Goal: Task Accomplishment & Management: Use online tool/utility

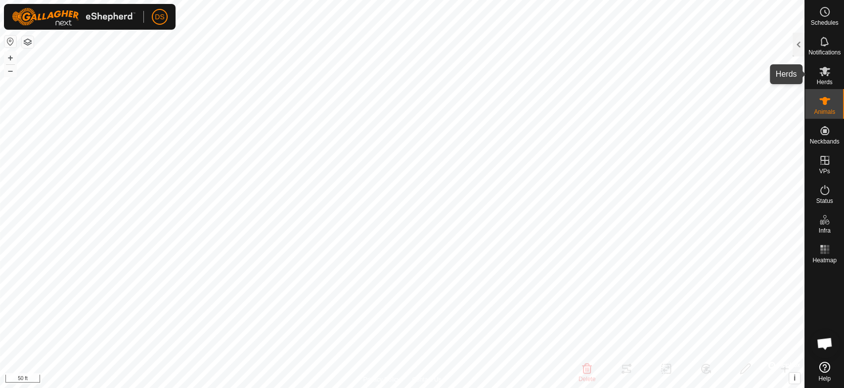
click at [830, 73] on es-mob-svg-icon at bounding box center [825, 71] width 18 height 16
click at [794, 39] on div at bounding box center [798, 45] width 12 height 24
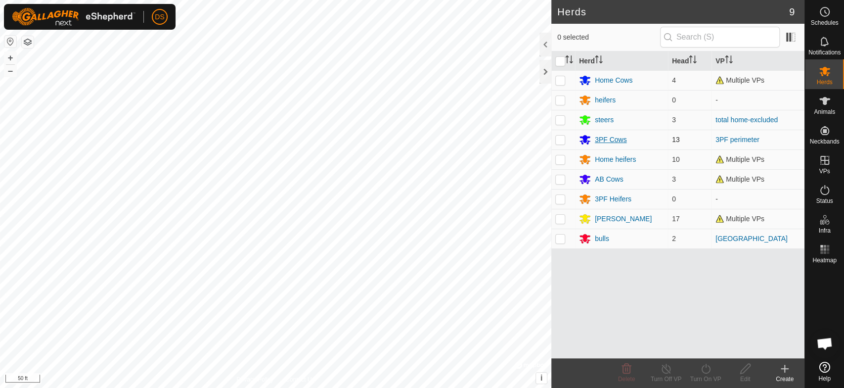
click at [600, 136] on div "3PF Cows" at bounding box center [611, 139] width 32 height 10
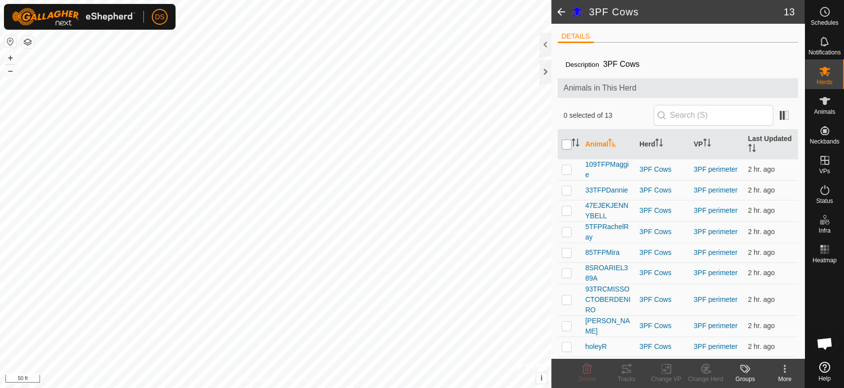
click at [565, 143] on input "checkbox" at bounding box center [567, 144] width 10 height 10
checkbox input "true"
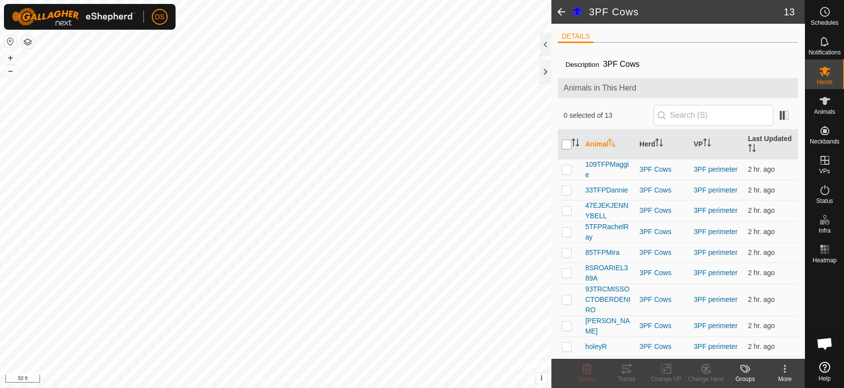
checkbox input "true"
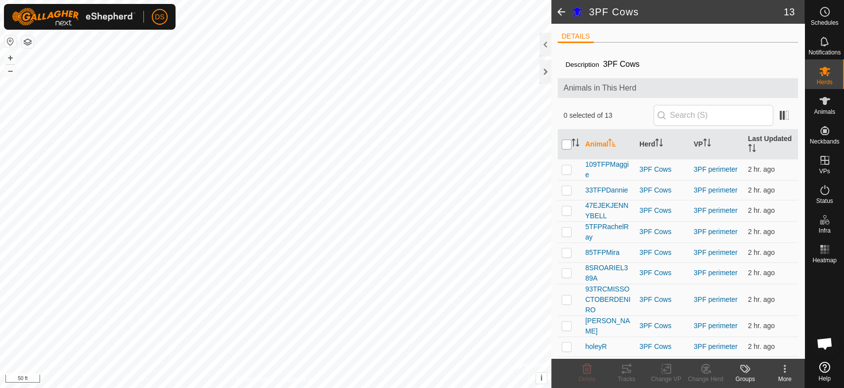
checkbox input "true"
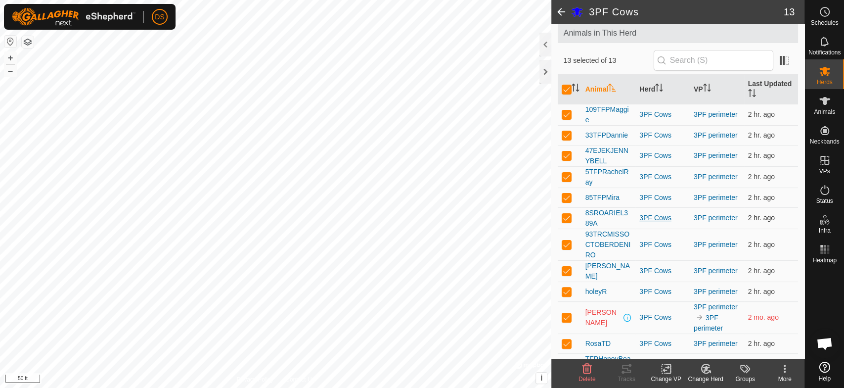
scroll to position [88, 0]
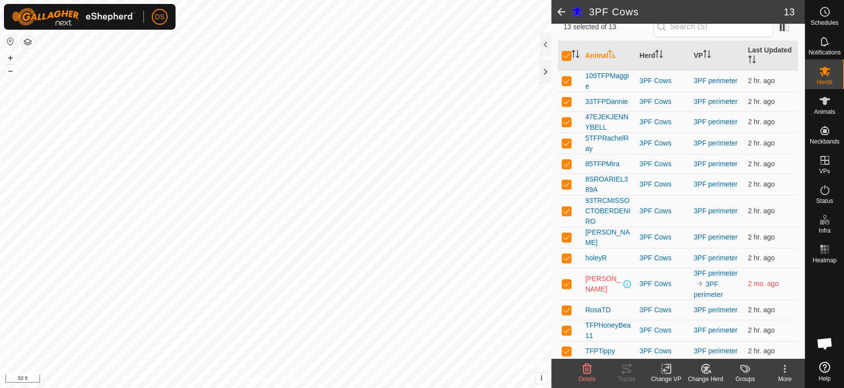
click at [566, 280] on p-checkbox at bounding box center [567, 283] width 10 height 8
checkbox input "false"
click at [566, 307] on p-checkbox at bounding box center [567, 309] width 10 height 8
checkbox input "false"
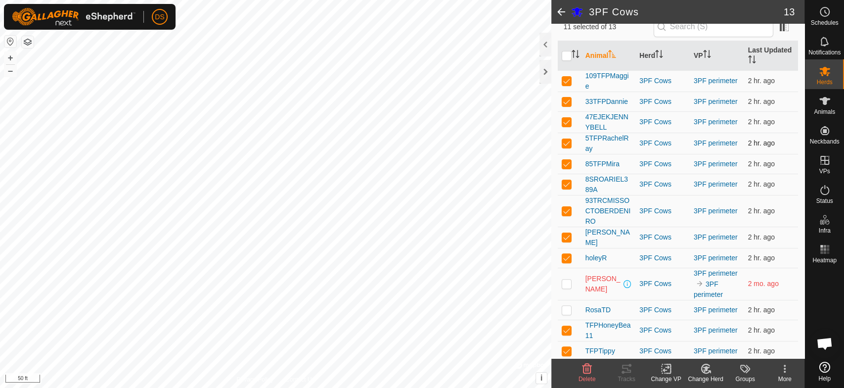
click at [563, 144] on p-checkbox at bounding box center [567, 143] width 10 height 8
checkbox input "false"
click at [623, 370] on icon at bounding box center [626, 368] width 12 height 12
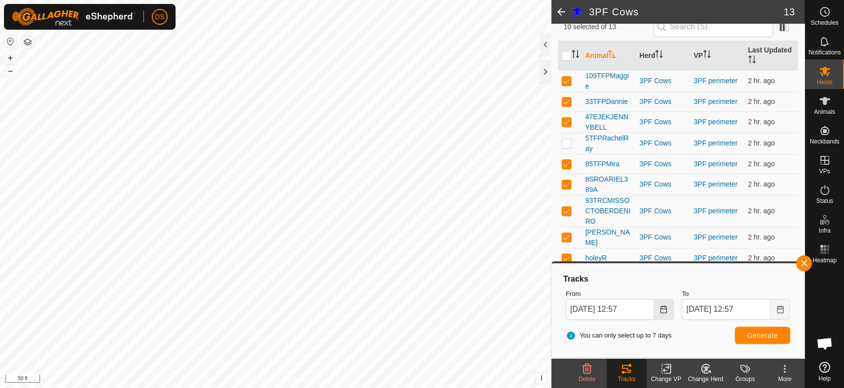
click at [664, 310] on icon "Choose Date" at bounding box center [663, 309] width 8 height 8
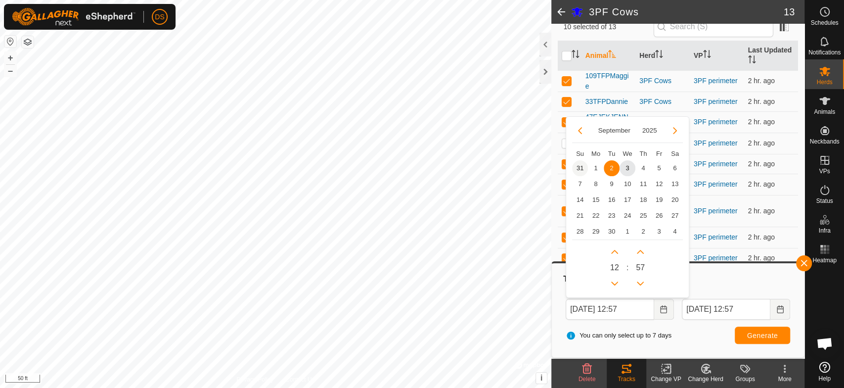
click at [577, 169] on span "31" at bounding box center [580, 168] width 16 height 16
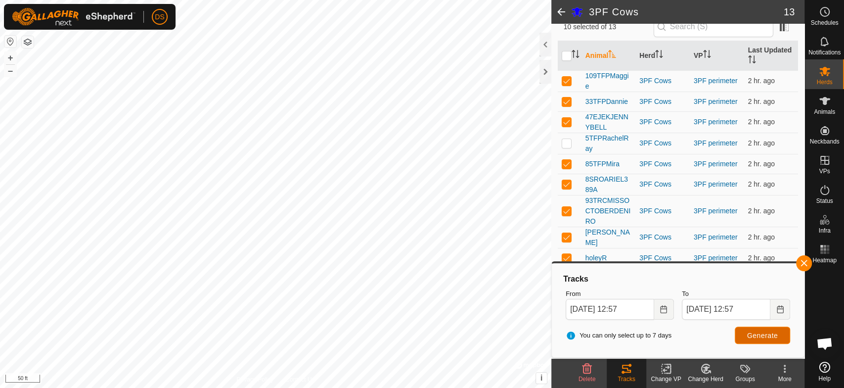
click at [764, 332] on span "Generate" at bounding box center [762, 335] width 31 height 8
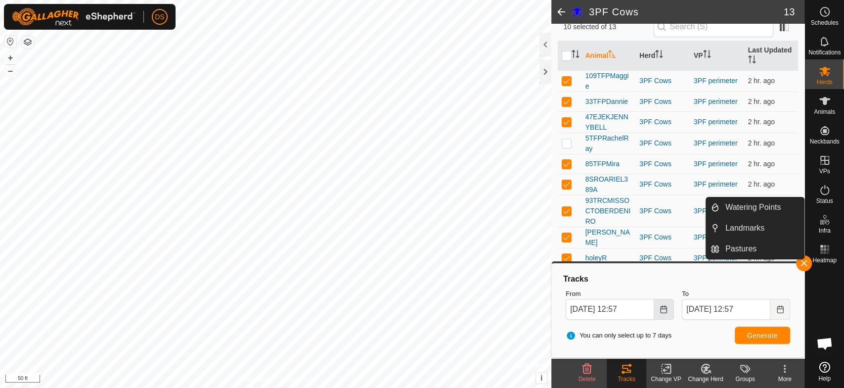
click at [663, 311] on icon "Choose Date" at bounding box center [663, 309] width 6 height 8
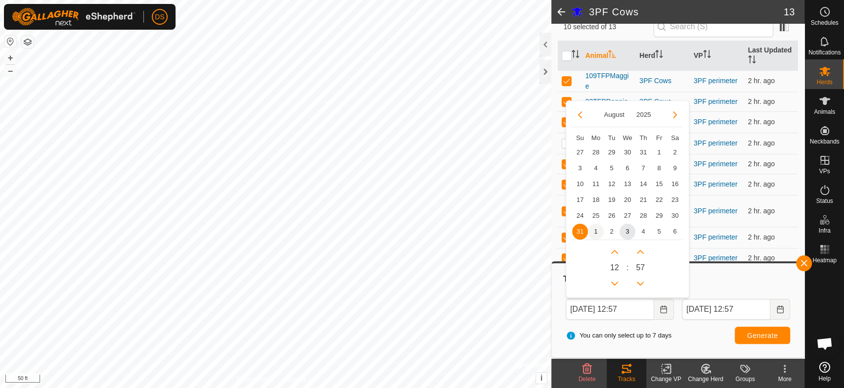
click at [594, 232] on span "1" at bounding box center [596, 231] width 16 height 16
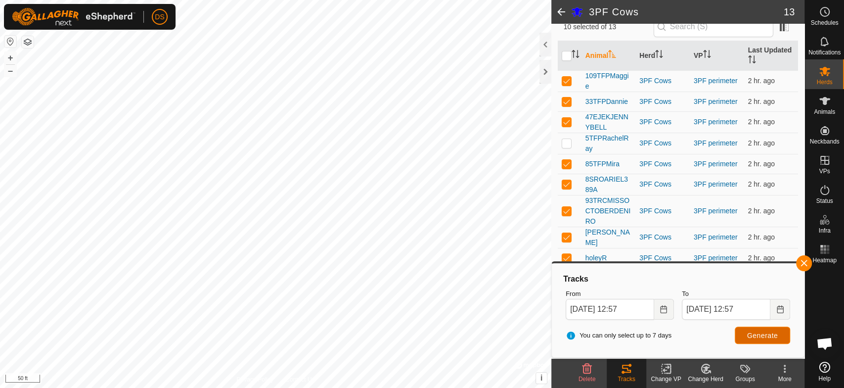
click at [759, 335] on span "Generate" at bounding box center [762, 335] width 31 height 8
click at [660, 311] on icon "Choose Date" at bounding box center [663, 309] width 8 height 8
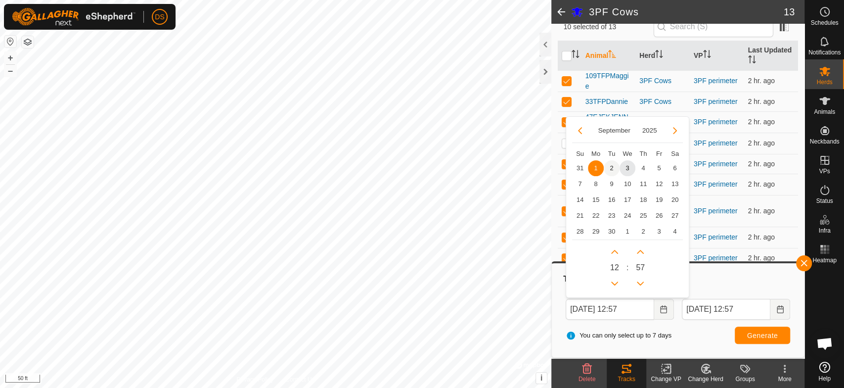
click at [610, 166] on span "2" at bounding box center [612, 168] width 16 height 16
type input "[DATE] 12:57"
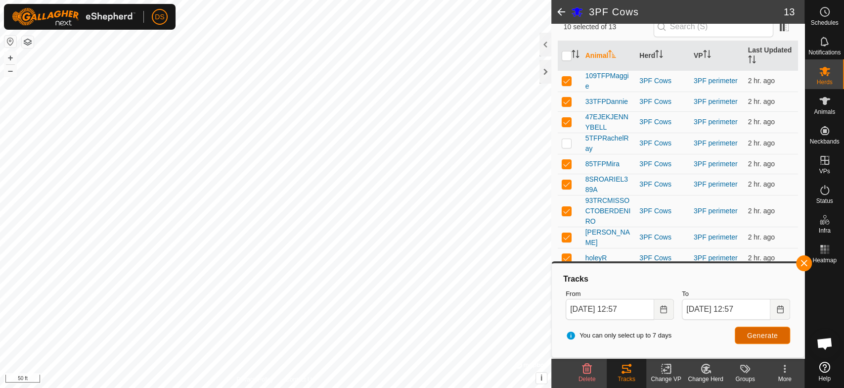
click at [771, 333] on span "Generate" at bounding box center [762, 335] width 31 height 8
click at [824, 64] on es-mob-svg-icon at bounding box center [825, 71] width 18 height 16
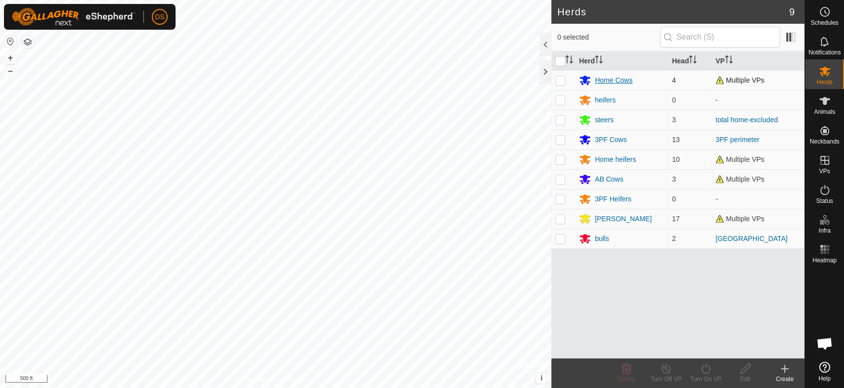
click at [599, 78] on div "Home Cows" at bounding box center [614, 80] width 38 height 10
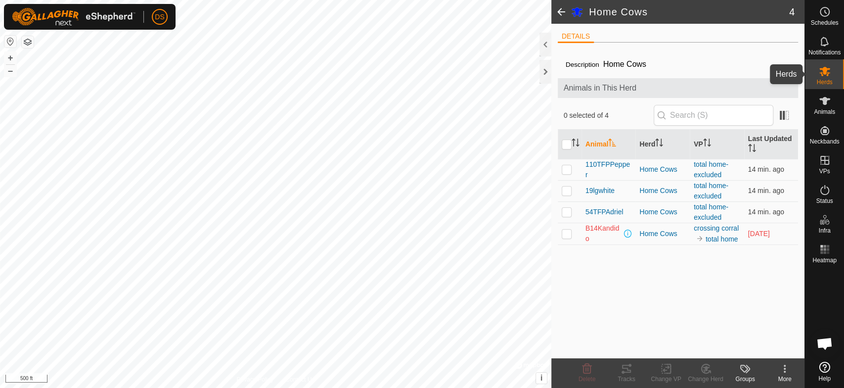
click at [826, 68] on icon at bounding box center [824, 71] width 11 height 9
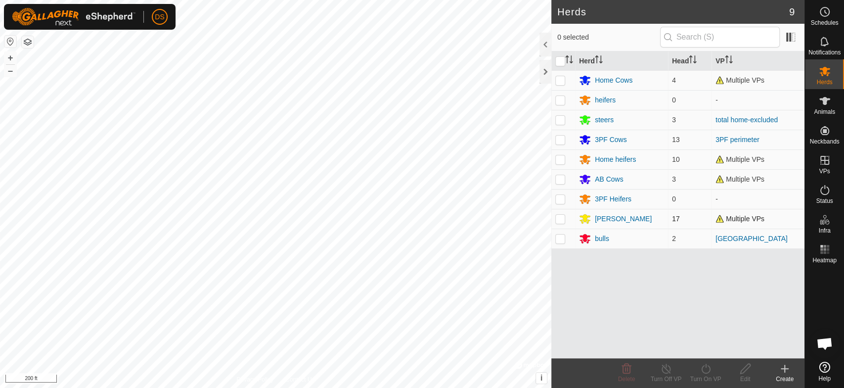
click at [562, 217] on p-checkbox at bounding box center [560, 219] width 10 height 8
checkbox input "true"
click at [597, 218] on div "[PERSON_NAME]" at bounding box center [623, 219] width 57 height 10
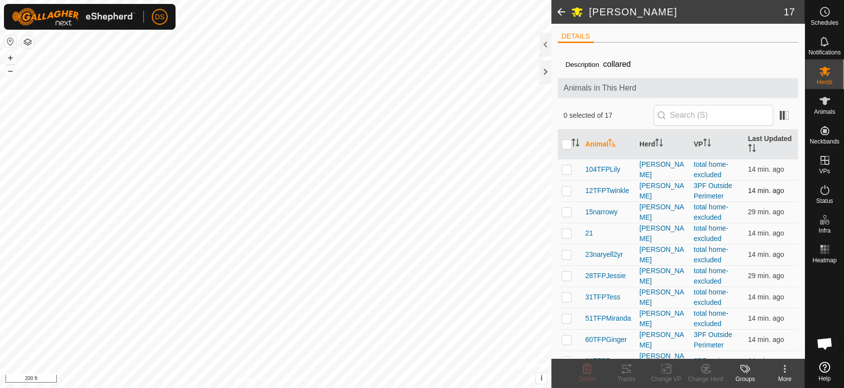
click at [566, 186] on p-checkbox at bounding box center [567, 190] width 10 height 8
checkbox input "true"
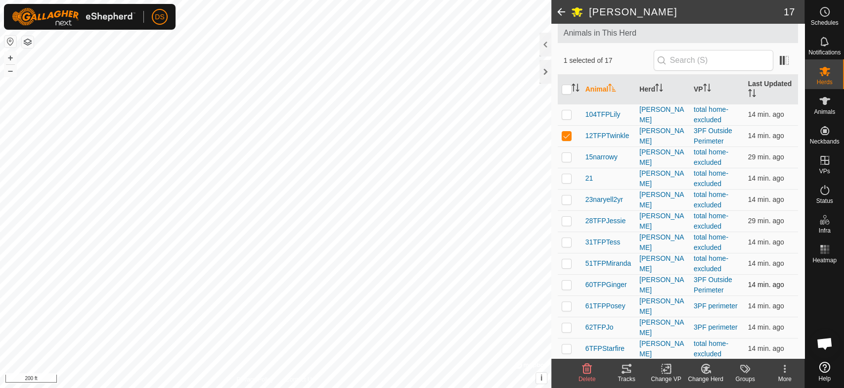
click at [566, 283] on p-checkbox at bounding box center [567, 284] width 10 height 8
checkbox input "true"
click at [565, 304] on p-checkbox at bounding box center [567, 306] width 10 height 8
checkbox input "true"
click at [561, 324] on td at bounding box center [570, 326] width 24 height 21
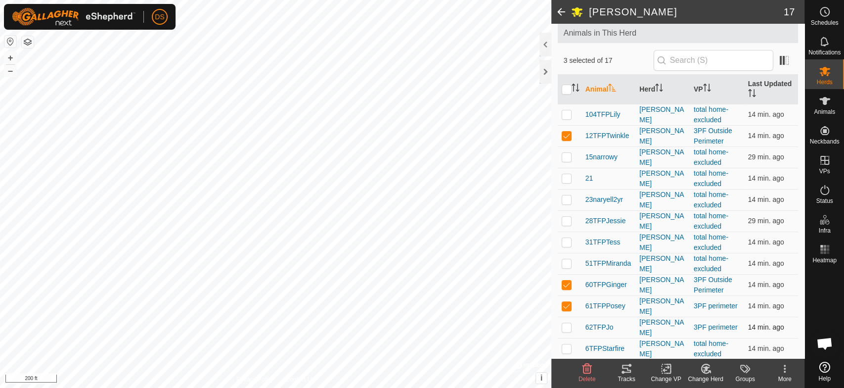
checkbox input "true"
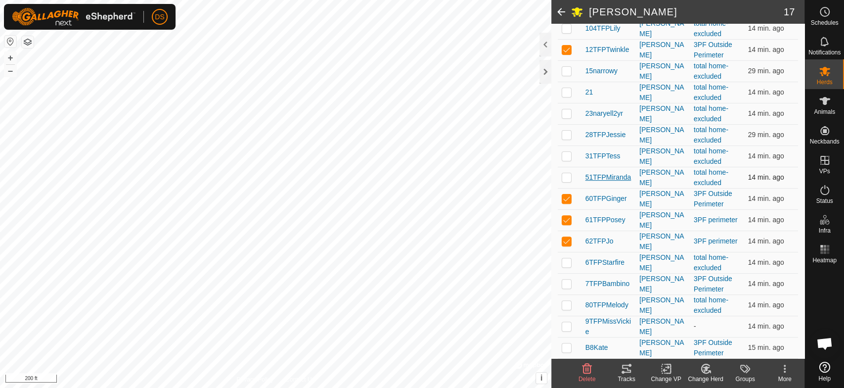
scroll to position [158, 0]
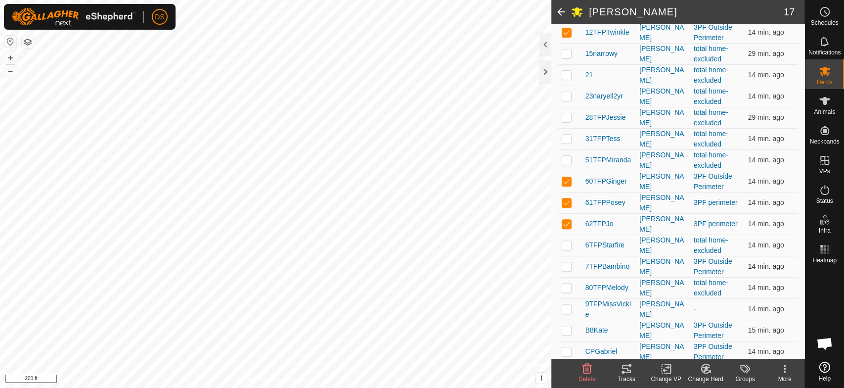
click at [565, 262] on p-checkbox at bounding box center [567, 266] width 10 height 8
checkbox input "true"
click at [565, 326] on p-checkbox at bounding box center [567, 330] width 10 height 8
checkbox input "true"
click at [565, 347] on p-checkbox at bounding box center [567, 351] width 10 height 8
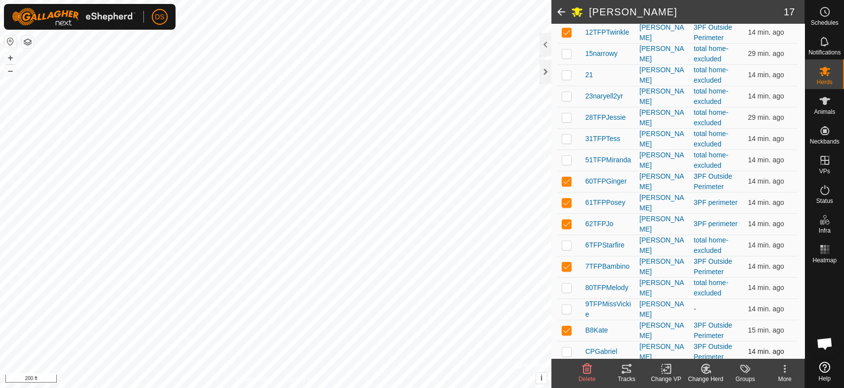
checkbox input "true"
click at [626, 368] on icon at bounding box center [626, 368] width 9 height 8
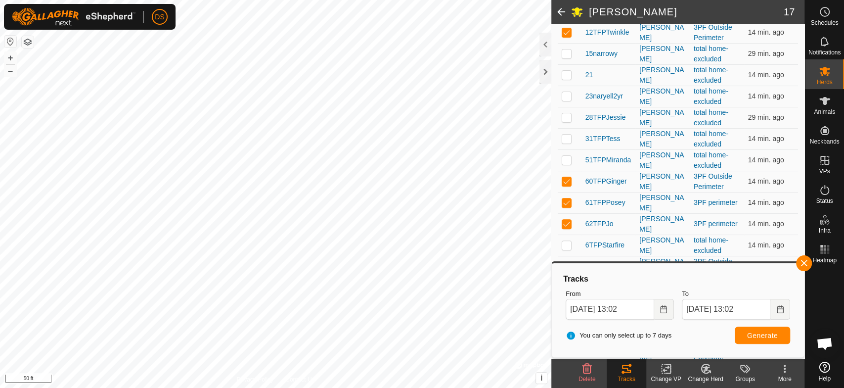
click at [419, 387] on html "DS Schedules Notifications Herds Animals Neckbands VPs Status Infra Heatmap Hel…" at bounding box center [422, 194] width 844 height 388
click at [666, 311] on icon "Choose Date" at bounding box center [663, 309] width 6 height 8
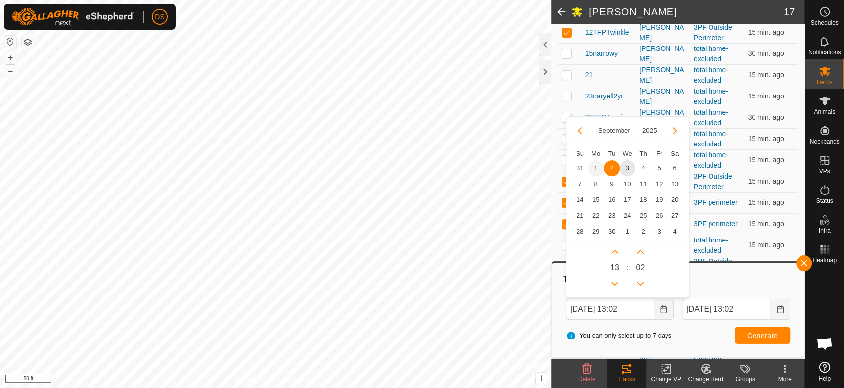
click at [594, 169] on span "1" at bounding box center [596, 168] width 16 height 16
type input "[DATE] 13:02"
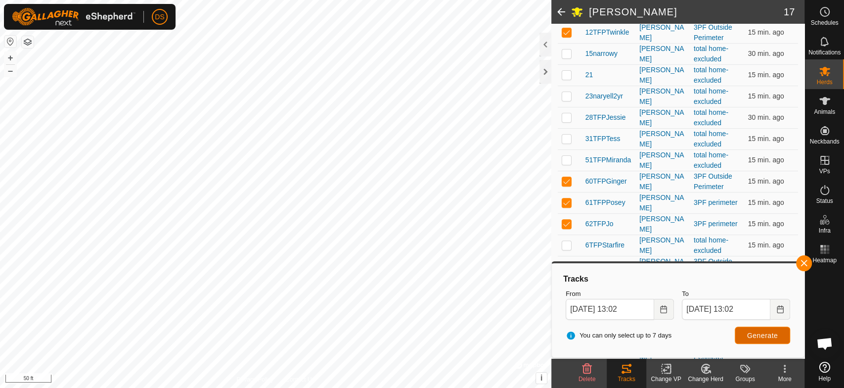
click at [751, 331] on span "Generate" at bounding box center [762, 335] width 31 height 8
click at [819, 71] on icon at bounding box center [825, 71] width 12 height 12
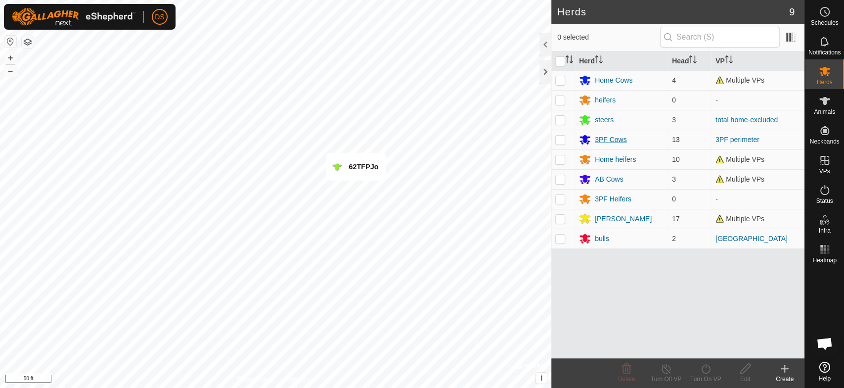
click at [592, 137] on div "3PF Cows" at bounding box center [621, 139] width 85 height 12
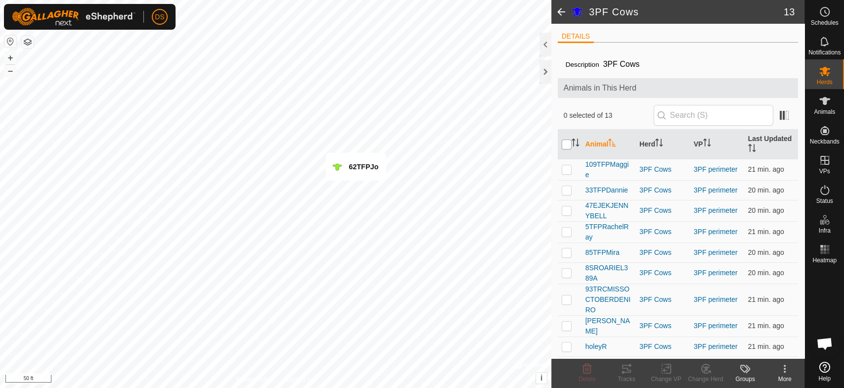
click at [562, 141] on input "checkbox" at bounding box center [567, 144] width 10 height 10
checkbox input "true"
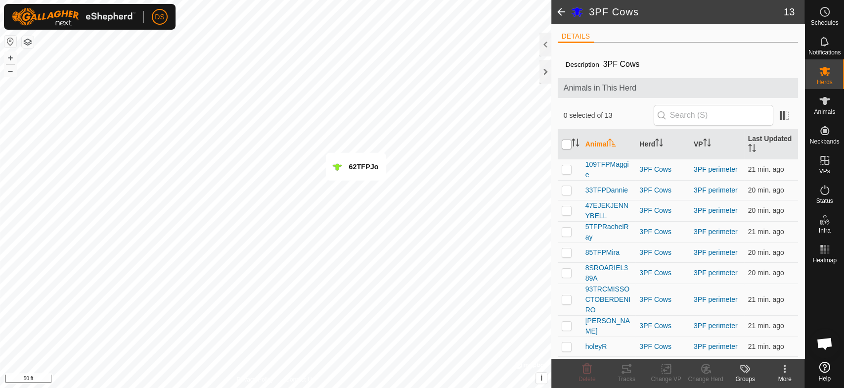
checkbox input "true"
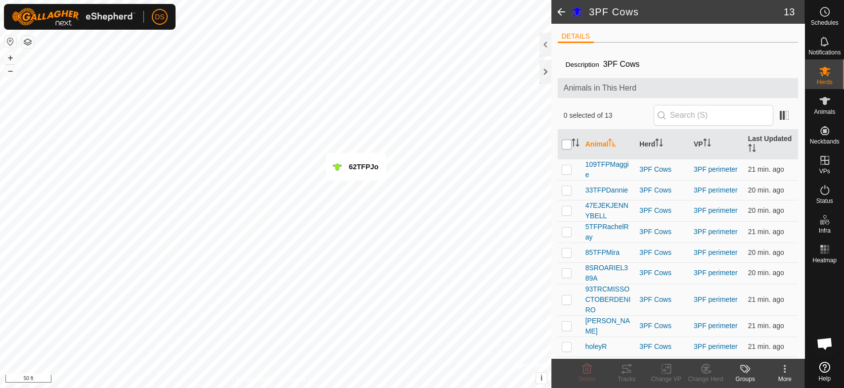
checkbox input "true"
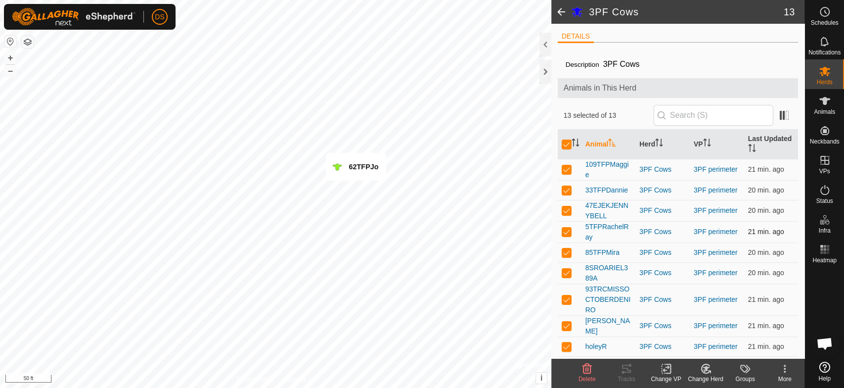
click at [563, 230] on p-checkbox at bounding box center [567, 231] width 10 height 8
checkbox input "false"
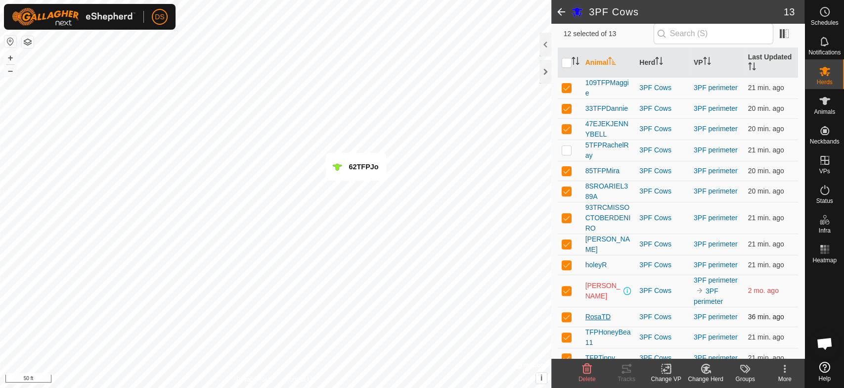
scroll to position [88, 0]
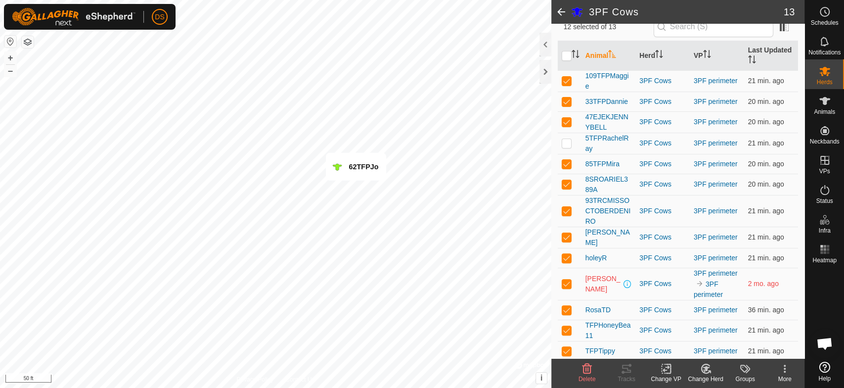
click at [565, 282] on p-checkbox at bounding box center [567, 283] width 10 height 8
checkbox input "false"
click at [566, 306] on p-checkbox at bounding box center [567, 309] width 10 height 8
checkbox input "false"
click at [619, 372] on tracks-svg-icon at bounding box center [627, 368] width 40 height 12
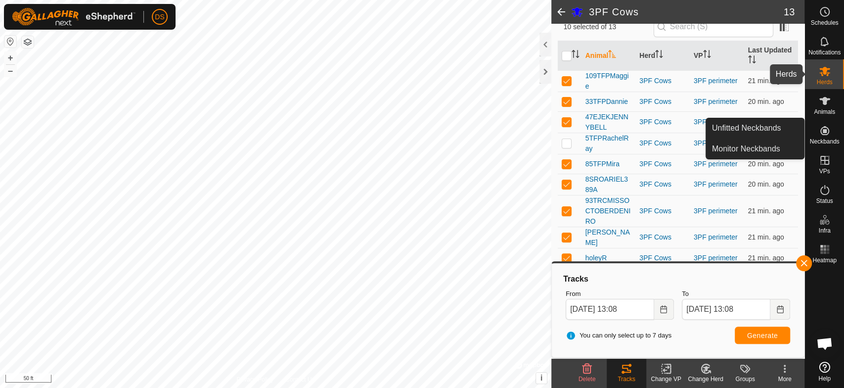
click at [825, 70] on icon at bounding box center [824, 71] width 11 height 9
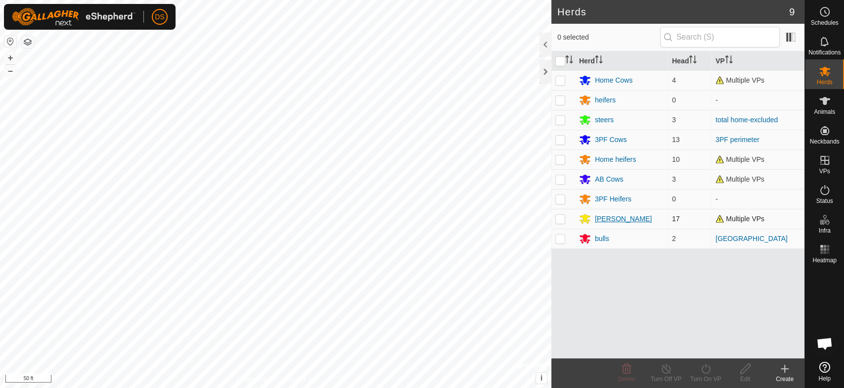
click at [589, 217] on icon at bounding box center [585, 219] width 12 height 12
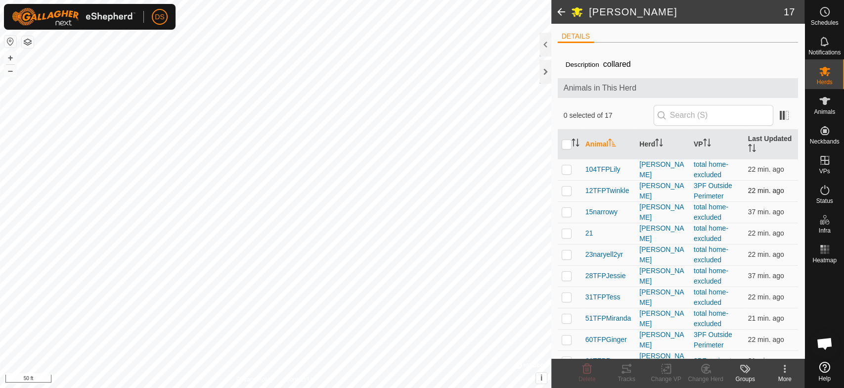
click at [565, 188] on p-checkbox at bounding box center [567, 190] width 10 height 8
checkbox input "true"
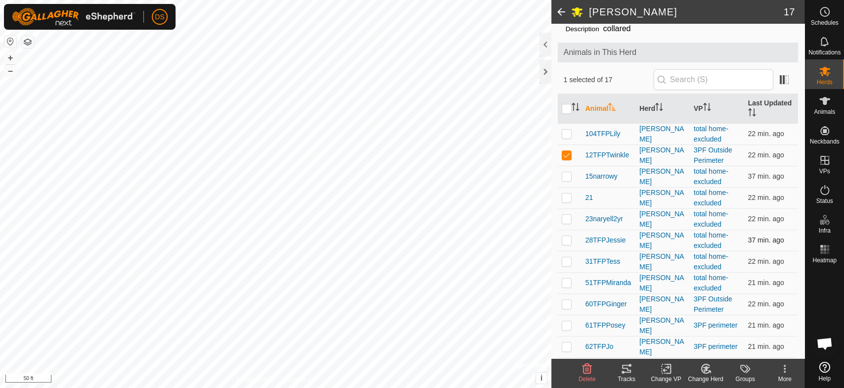
scroll to position [110, 0]
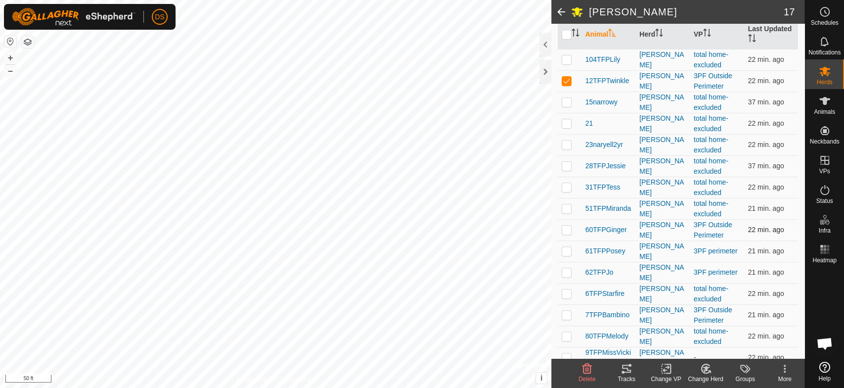
click at [565, 225] on p-checkbox at bounding box center [567, 229] width 10 height 8
checkbox input "true"
click at [565, 249] on p-checkbox at bounding box center [567, 251] width 10 height 8
checkbox input "true"
click at [566, 270] on p-checkbox at bounding box center [567, 272] width 10 height 8
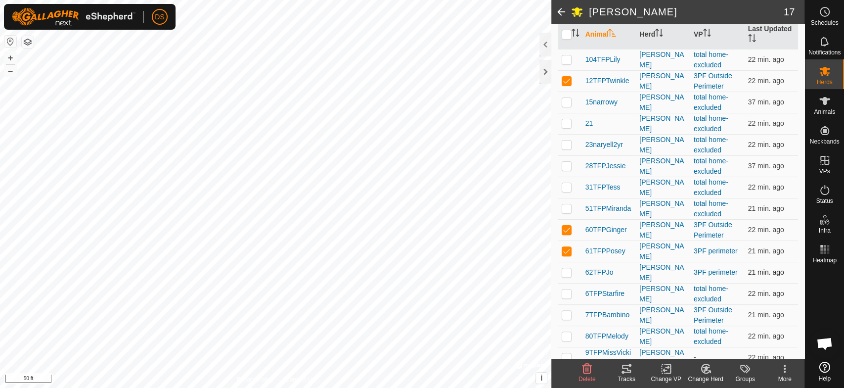
checkbox input "true"
click at [567, 304] on td at bounding box center [570, 314] width 24 height 21
checkbox input "true"
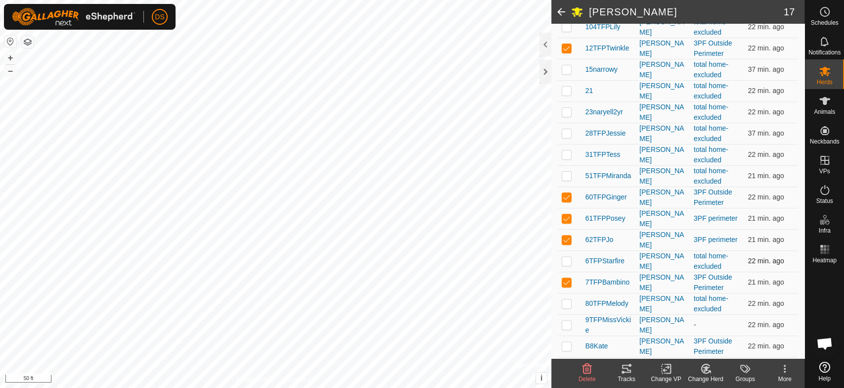
scroll to position [158, 0]
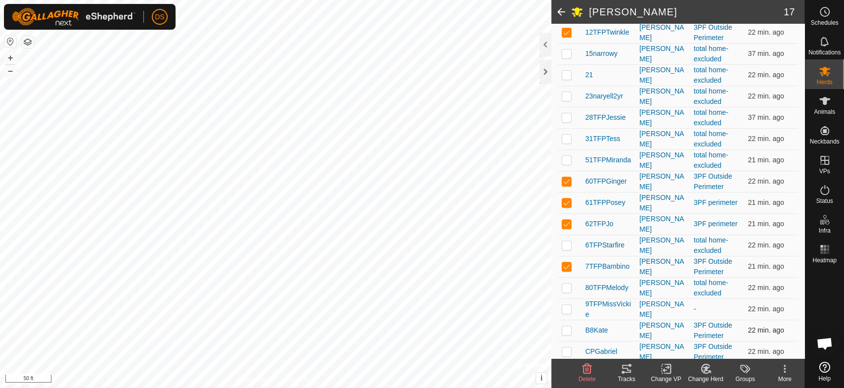
click at [565, 326] on p-checkbox at bounding box center [567, 330] width 10 height 8
checkbox input "true"
click at [563, 347] on p-checkbox at bounding box center [567, 351] width 10 height 8
checkbox input "true"
click at [626, 372] on icon at bounding box center [626, 368] width 12 height 12
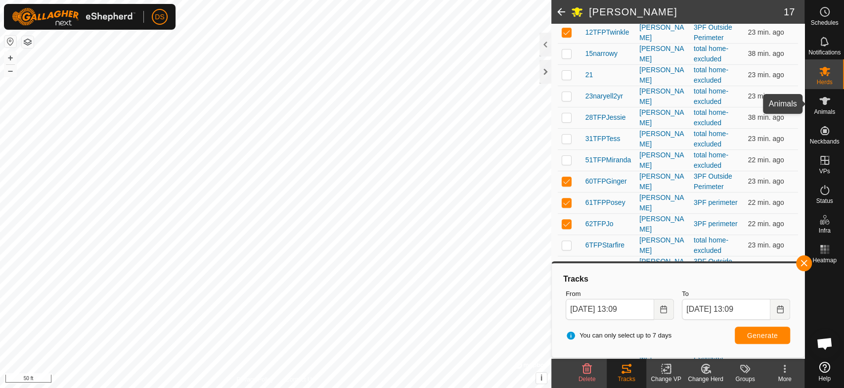
click at [824, 103] on icon at bounding box center [824, 101] width 11 height 8
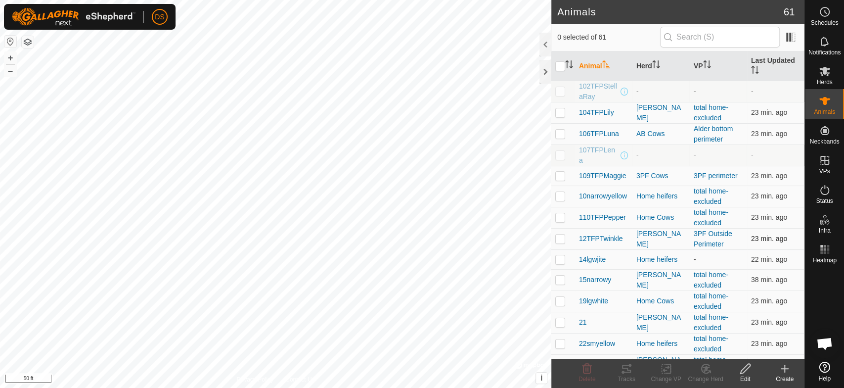
click at [562, 238] on p-checkbox at bounding box center [560, 238] width 10 height 8
checkbox input "true"
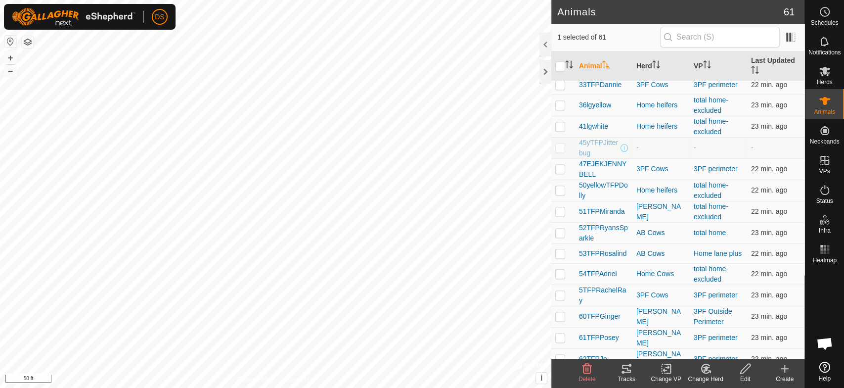
scroll to position [439, 0]
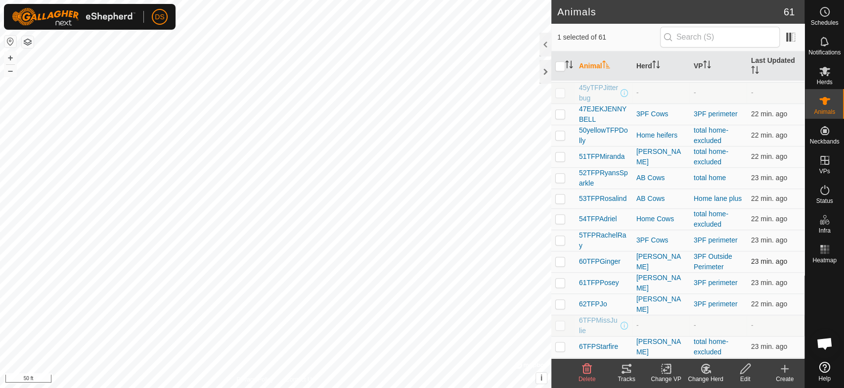
click at [561, 263] on p-checkbox at bounding box center [560, 261] width 10 height 8
checkbox input "true"
click at [559, 282] on p-checkbox at bounding box center [560, 282] width 10 height 8
checkbox input "true"
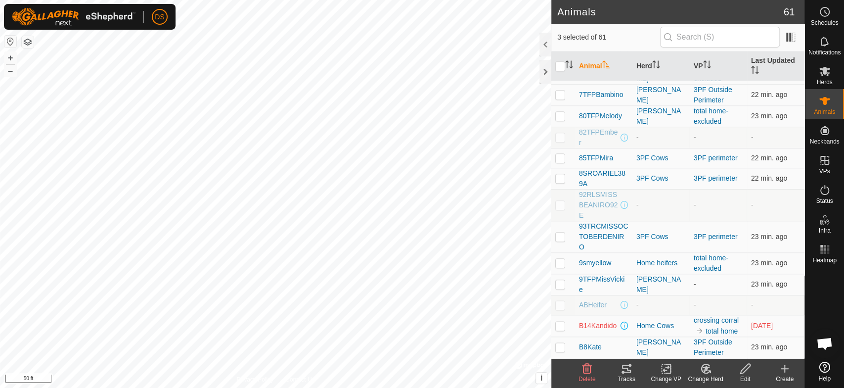
scroll to position [656, 0]
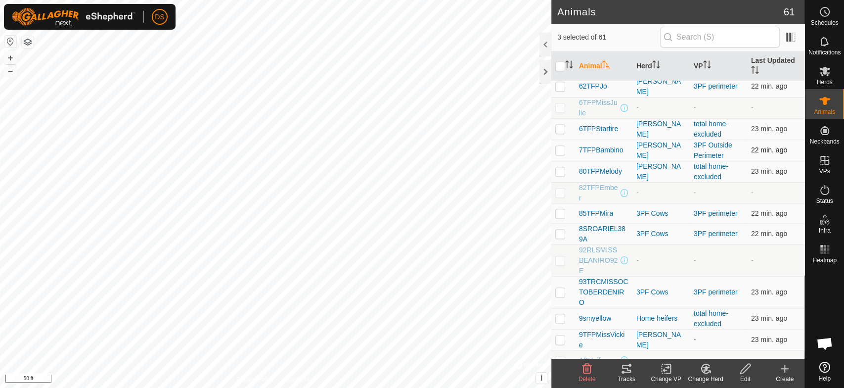
click at [558, 148] on p-checkbox at bounding box center [560, 150] width 10 height 8
checkbox input "true"
click at [664, 368] on icon at bounding box center [666, 368] width 12 height 12
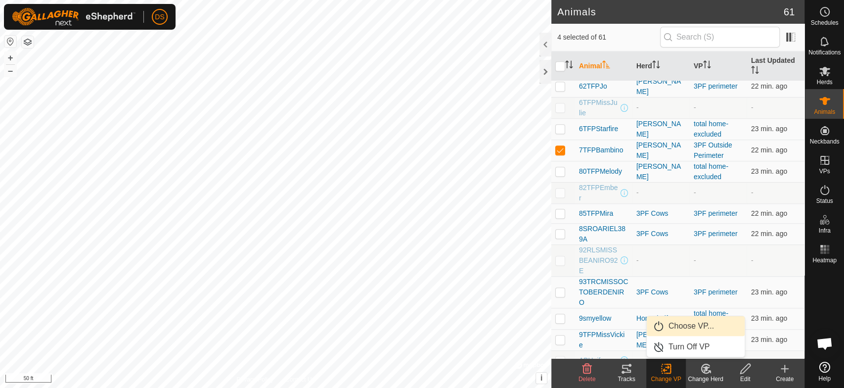
click at [687, 319] on link "Choose VP..." at bounding box center [696, 326] width 98 height 20
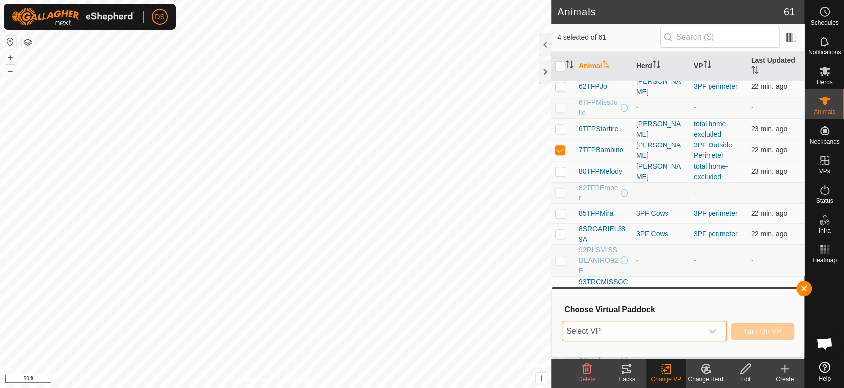
click at [605, 328] on span "Select VP" at bounding box center [632, 331] width 140 height 20
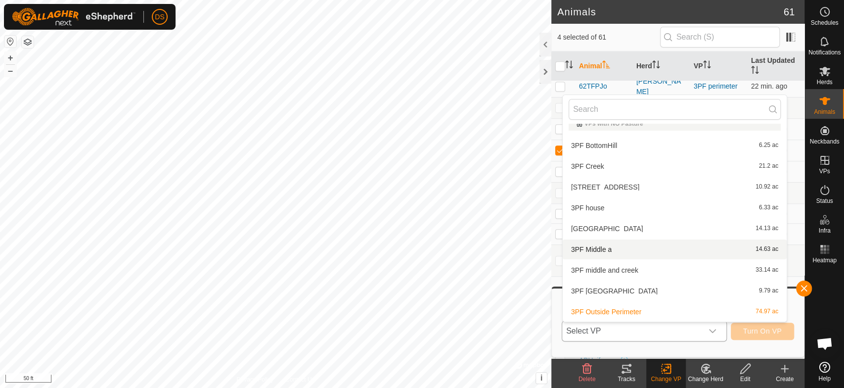
scroll to position [66, 0]
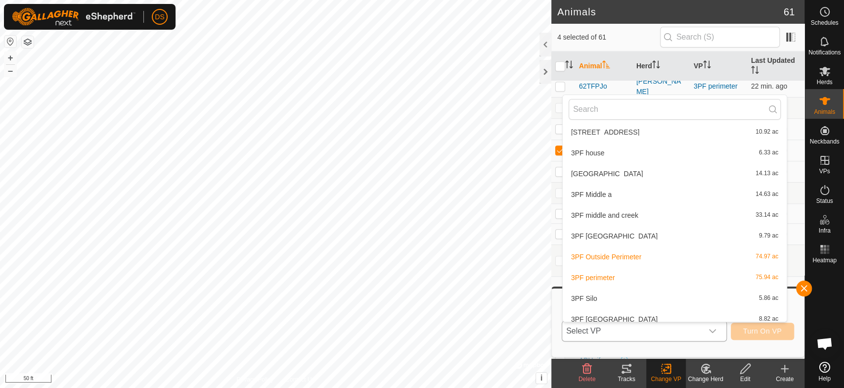
click at [607, 272] on li "3PF perimeter 75.94 ac" at bounding box center [675, 277] width 224 height 20
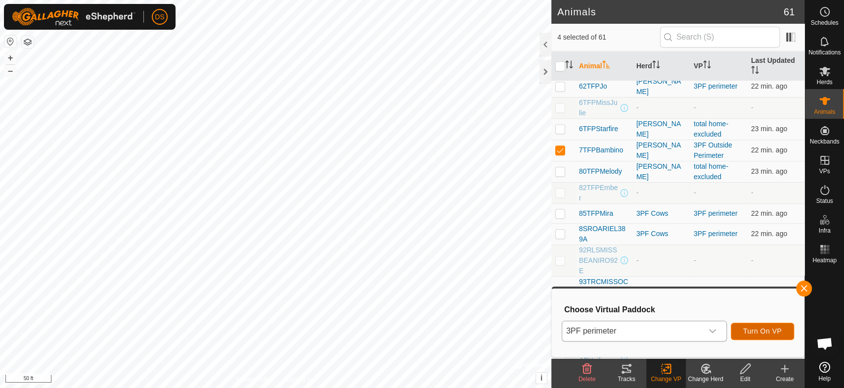
click at [770, 323] on button "Turn On VP" at bounding box center [762, 330] width 63 height 17
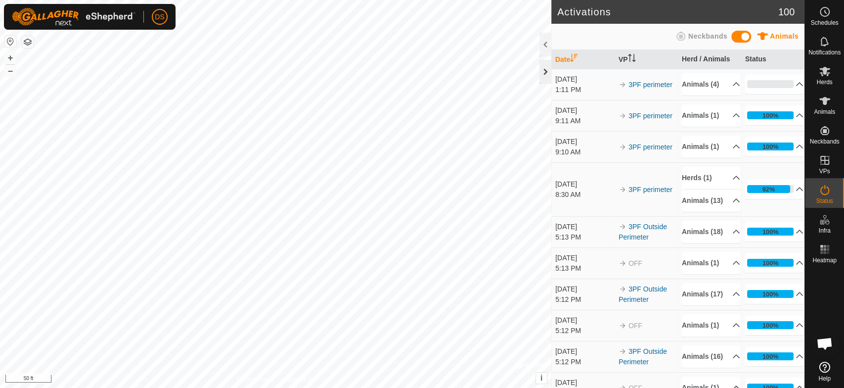
click at [546, 67] on div at bounding box center [545, 72] width 12 height 24
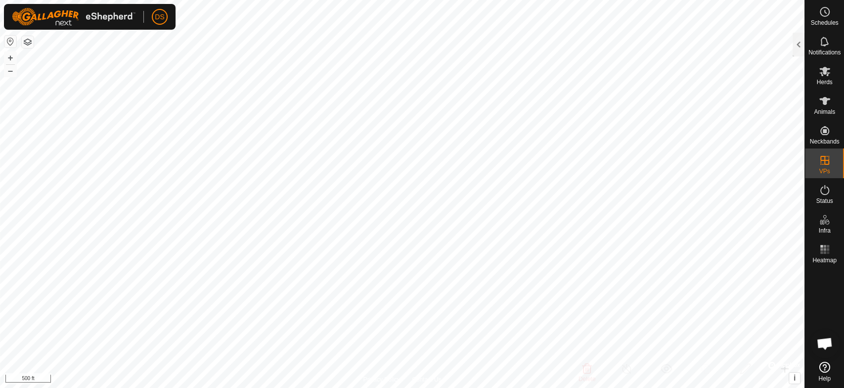
checkbox input "true"
